Goal: Task Accomplishment & Management: Complete application form

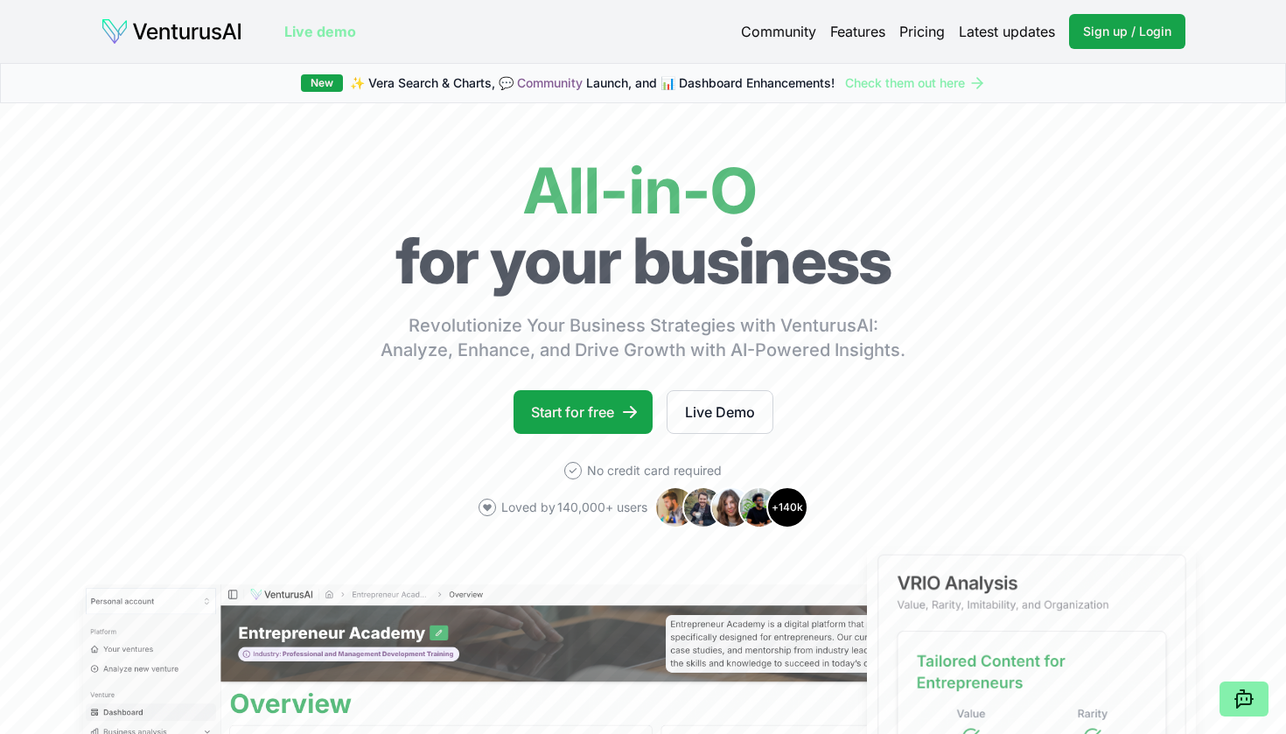
scroll to position [73, 0]
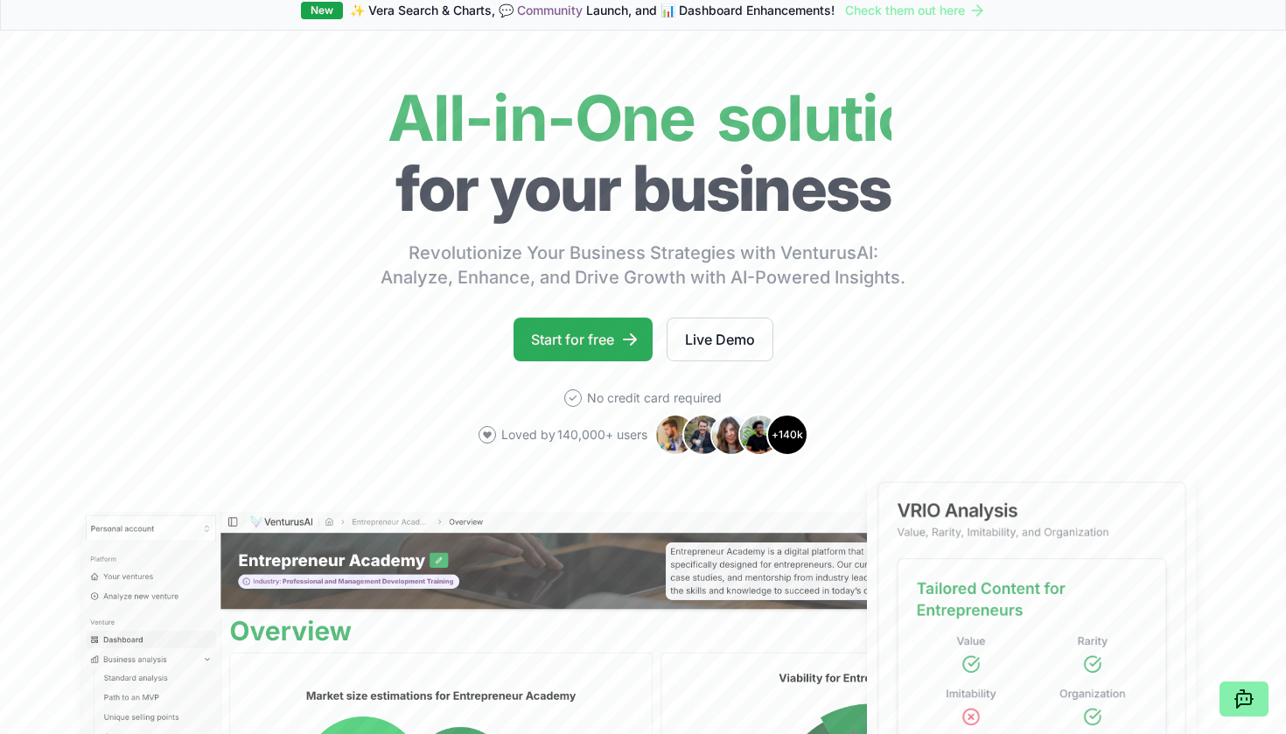
click at [561, 338] on link "Start for free" at bounding box center [582, 339] width 139 height 44
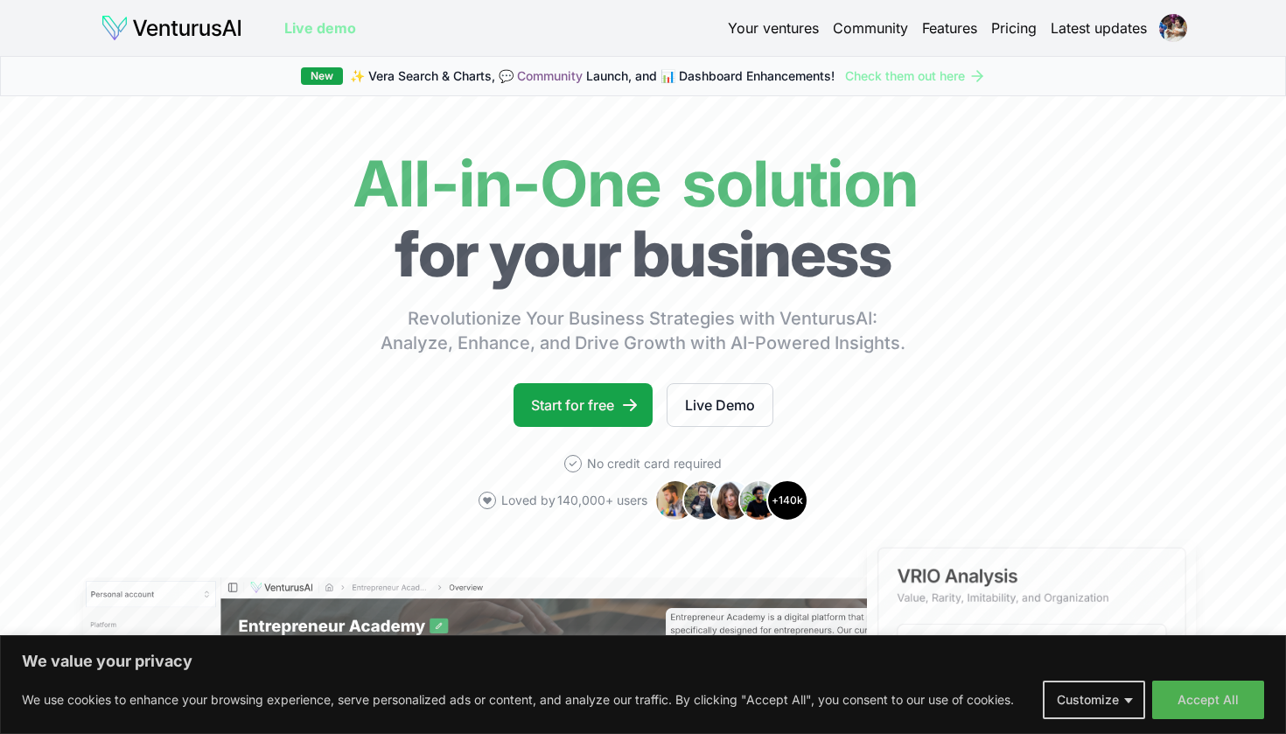
click at [1027, 24] on link "Pricing" at bounding box center [1013, 27] width 45 height 21
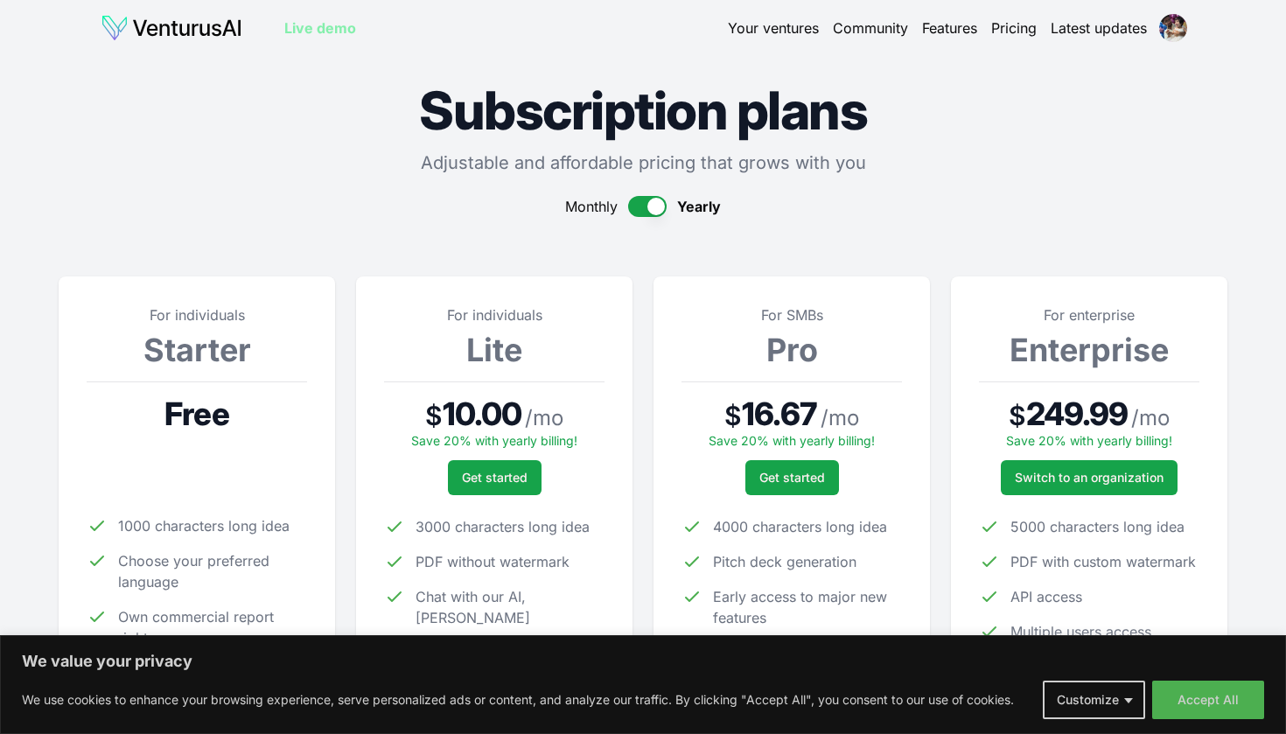
click at [760, 29] on link "Your ventures" at bounding box center [773, 27] width 91 height 21
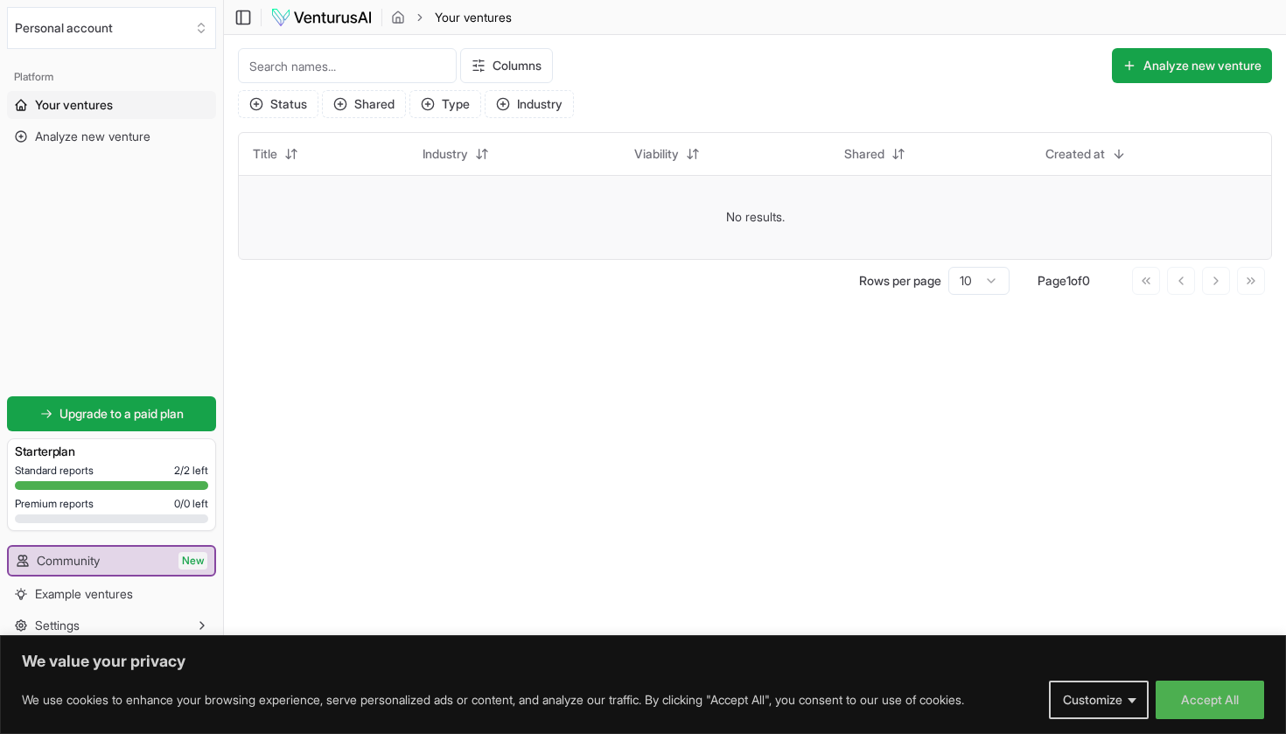
scroll to position [1, 0]
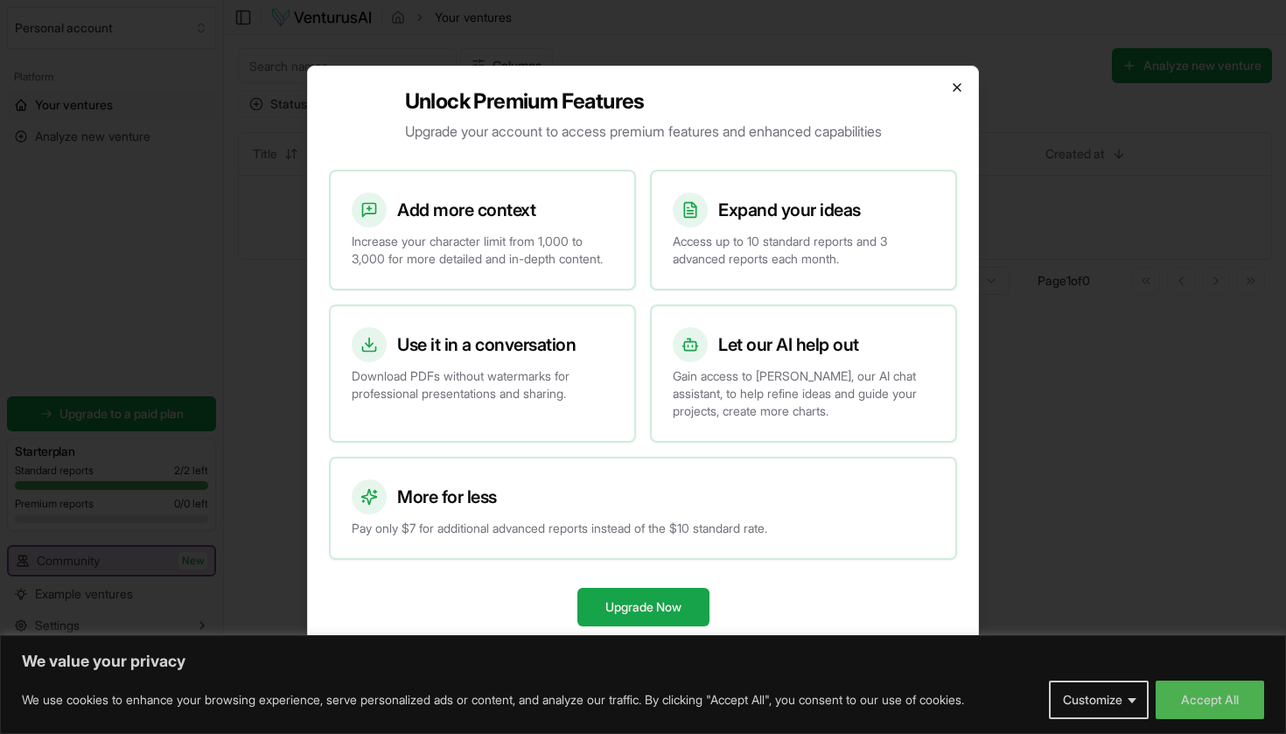
click at [960, 80] on icon "button" at bounding box center [957, 87] width 14 height 14
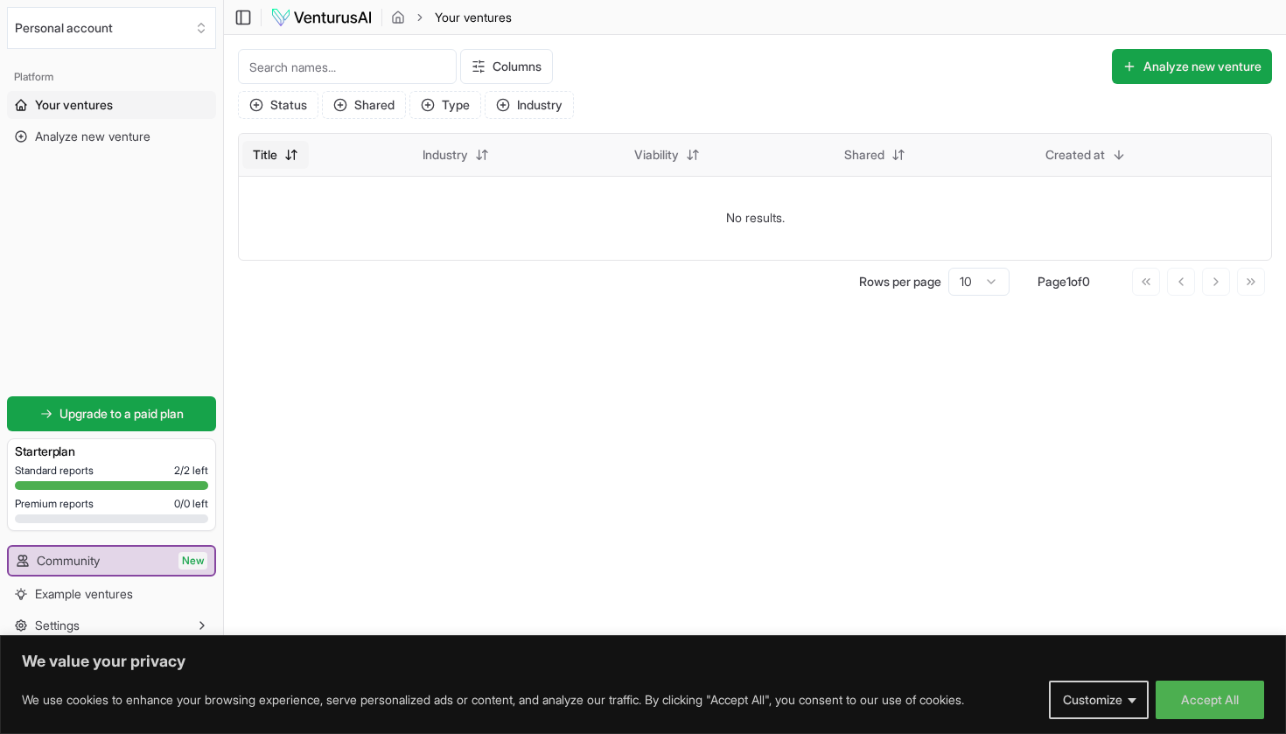
scroll to position [0, 0]
click at [137, 114] on link "Your ventures" at bounding box center [111, 105] width 209 height 28
click at [343, 10] on img at bounding box center [321, 17] width 102 height 21
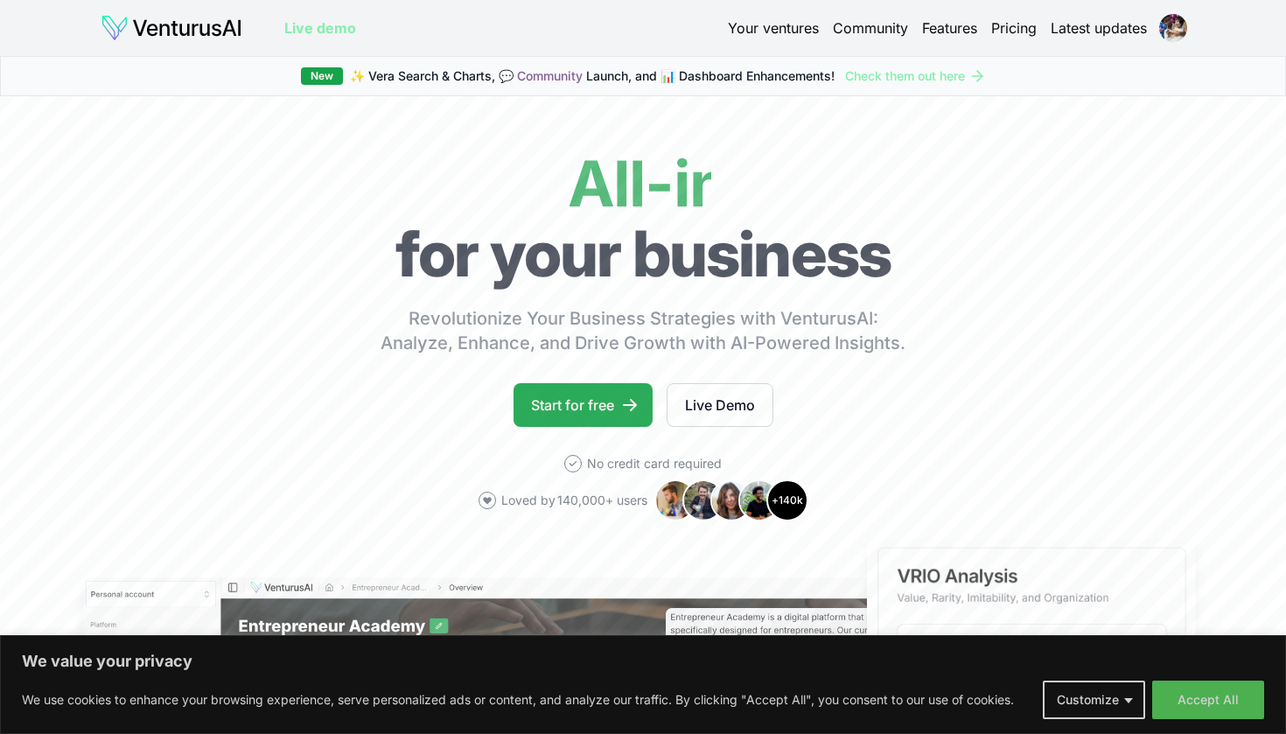
click at [577, 416] on link "Start for free" at bounding box center [582, 405] width 139 height 44
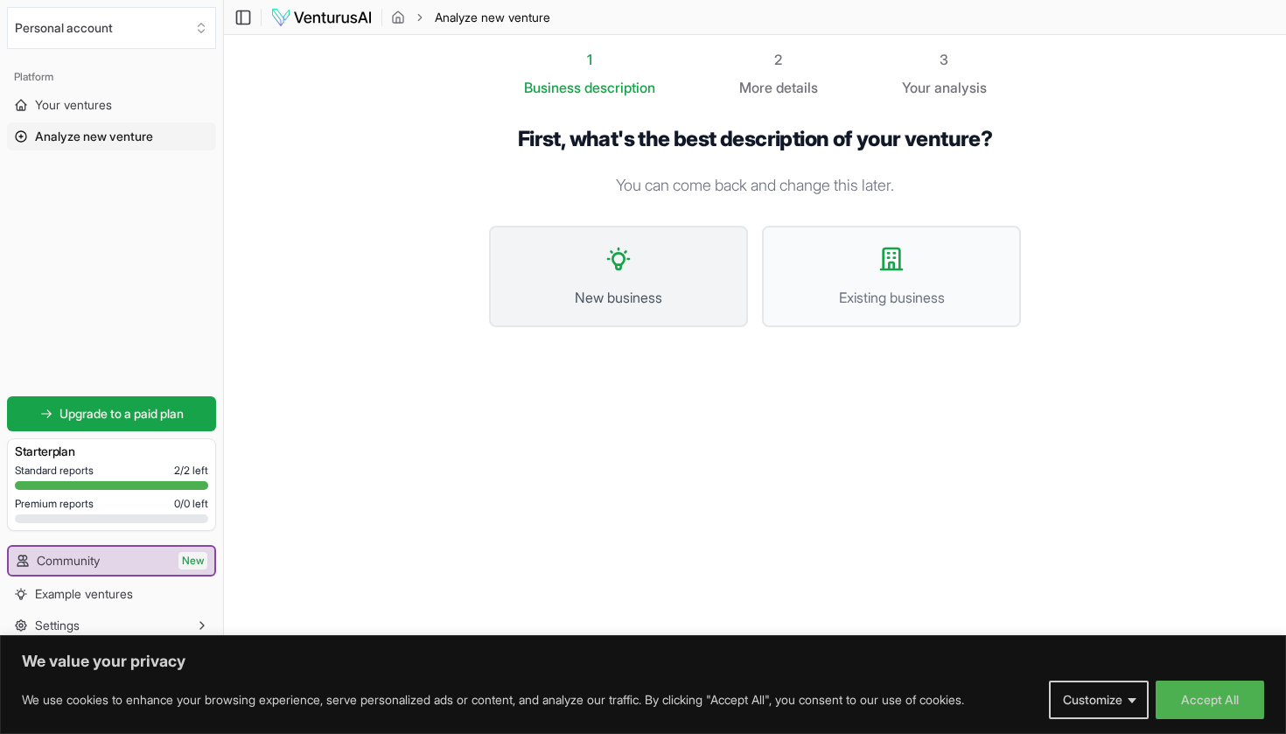
click at [686, 318] on button "New business" at bounding box center [618, 276] width 259 height 101
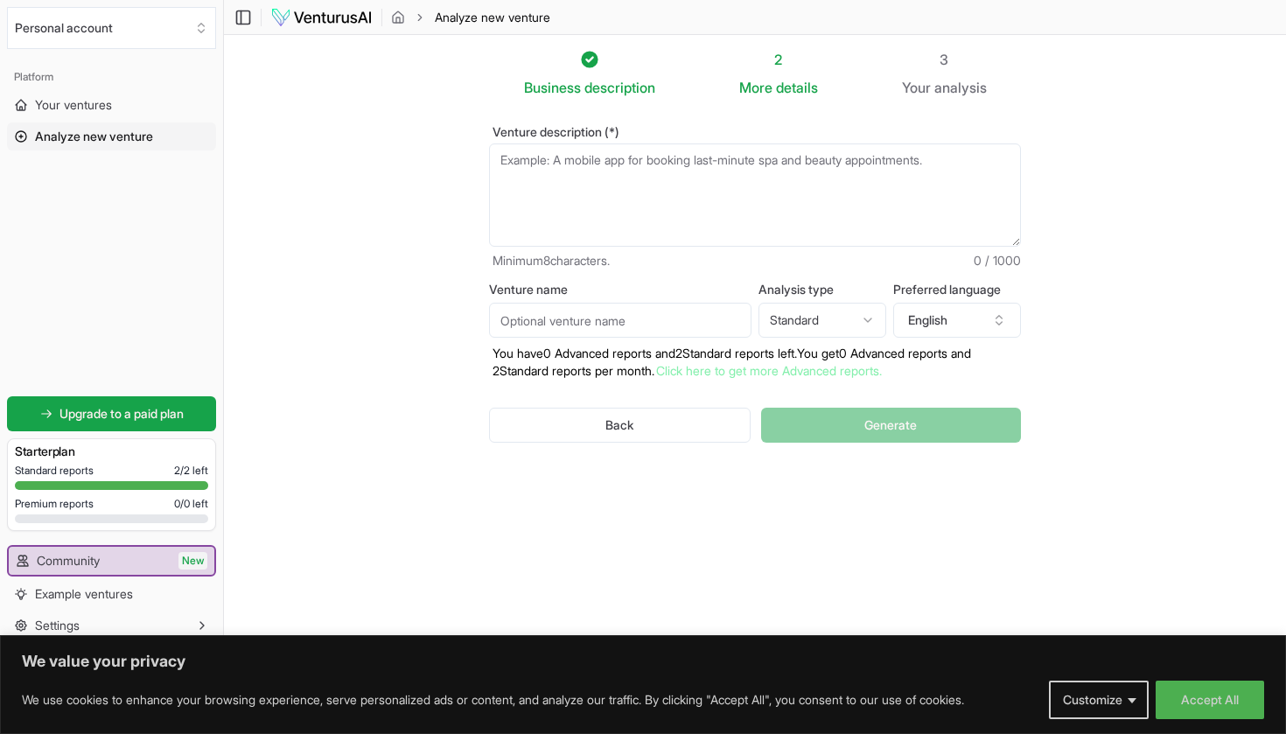
click at [707, 208] on textarea "Venture description (*)" at bounding box center [755, 194] width 532 height 103
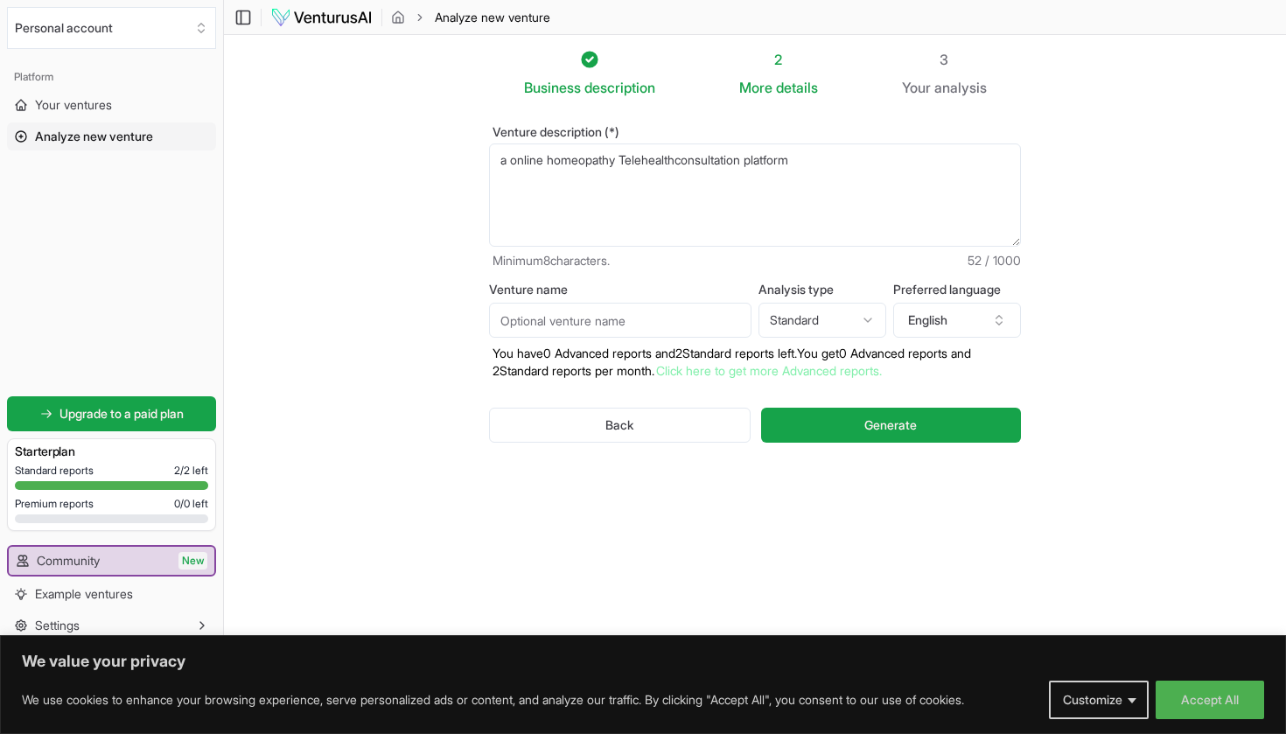
type textarea "a online homeopathy Telehealthconsultation platform"
click at [561, 308] on input "Venture name" at bounding box center [620, 320] width 262 height 35
type input "home ozone"
click at [848, 314] on html "We value your privacy We use cookies to enhance your browsing experience, serve…" at bounding box center [643, 367] width 1286 height 734
click at [949, 310] on button "English" at bounding box center [957, 320] width 128 height 35
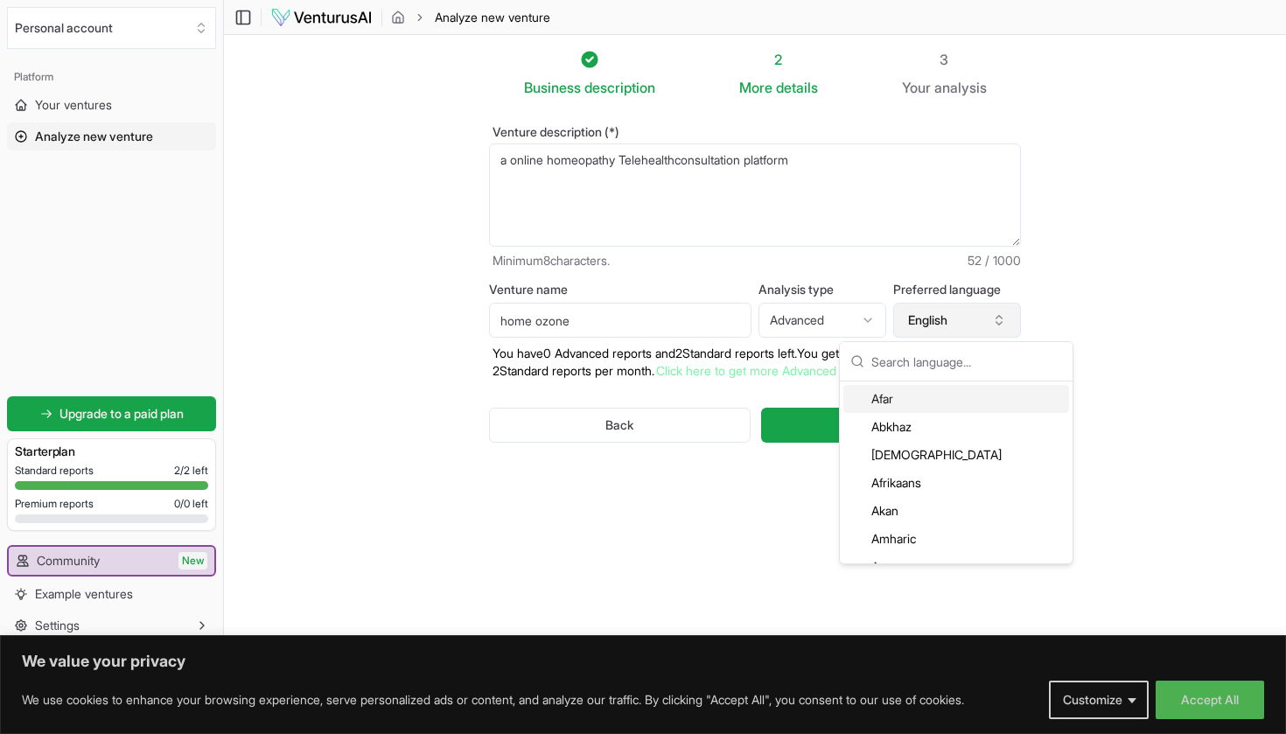
click at [951, 317] on button "English" at bounding box center [957, 320] width 128 height 35
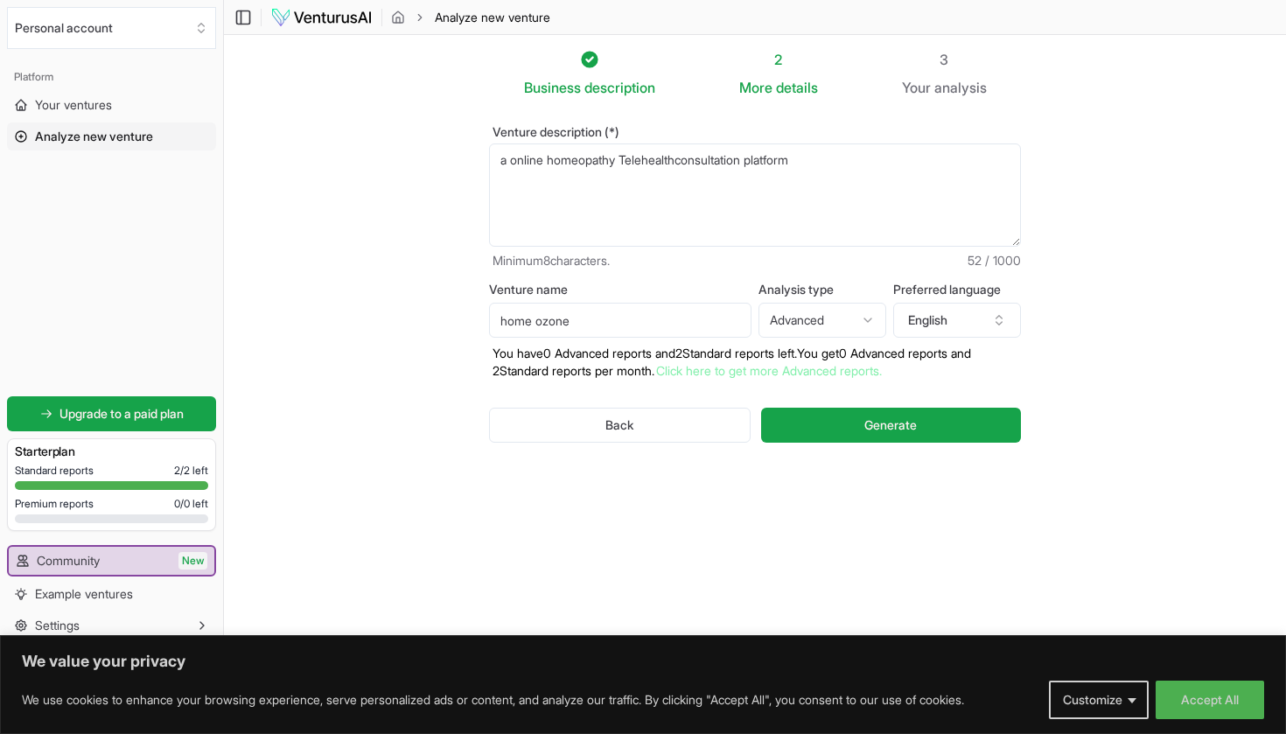
click at [857, 310] on html "We value your privacy We use cookies to enhance your browsing experience, serve…" at bounding box center [643, 367] width 1286 height 734
select select "standard"
click at [830, 418] on button "Generate" at bounding box center [891, 425] width 260 height 35
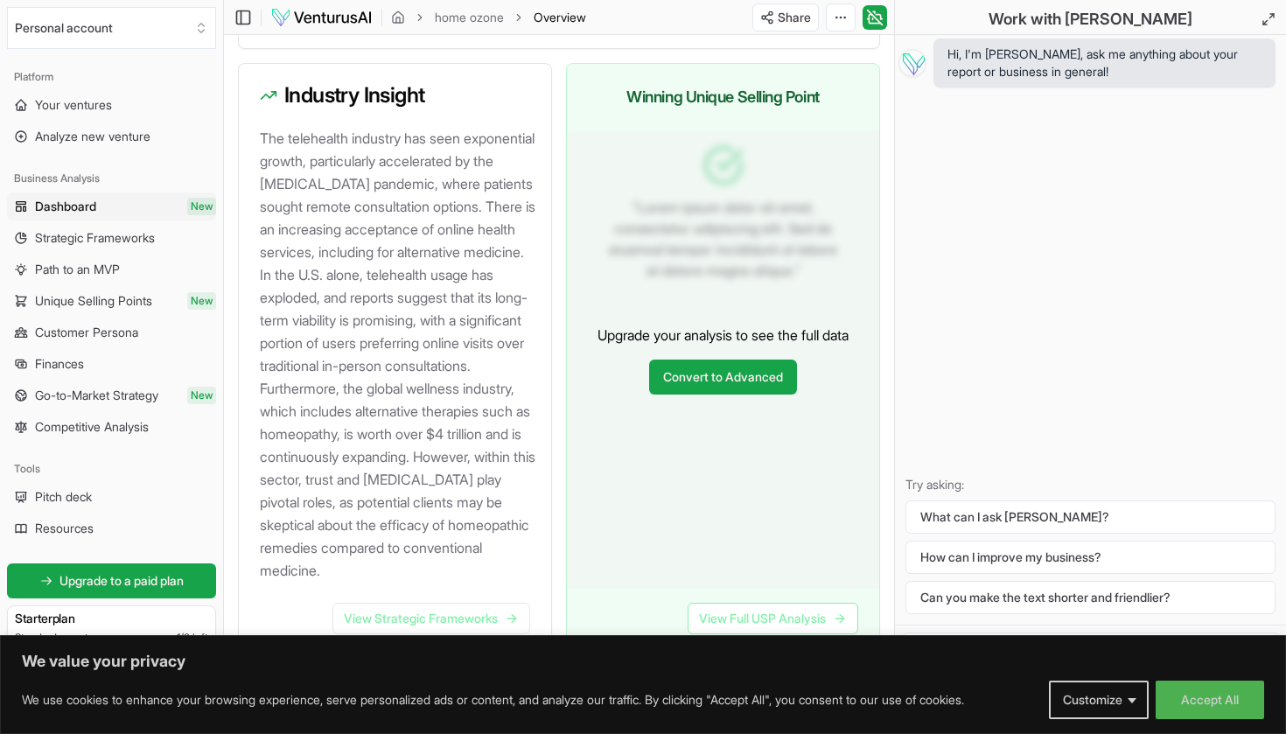
scroll to position [1984, 0]
